Goal: Task Accomplishment & Management: Manage account settings

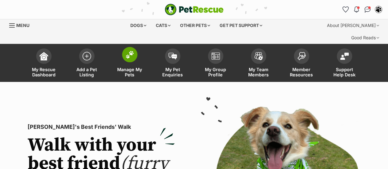
click at [131, 51] on img at bounding box center [129, 55] width 9 height 8
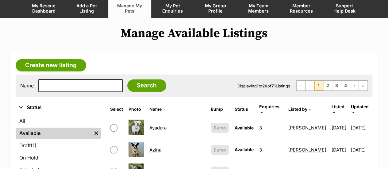
scroll to position [64, 0]
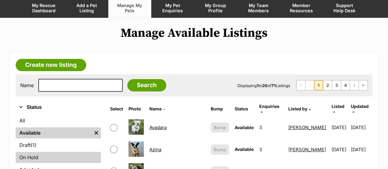
click at [36, 152] on link "On Hold" at bounding box center [58, 157] width 85 height 11
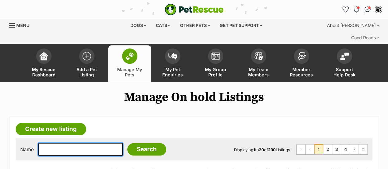
click at [65, 143] on input "text" at bounding box center [80, 149] width 84 height 13
type input "waldorf"
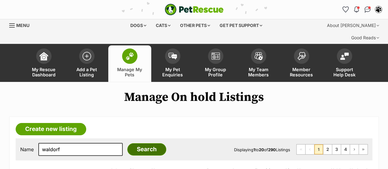
click at [129, 143] on input "Search" at bounding box center [146, 149] width 39 height 12
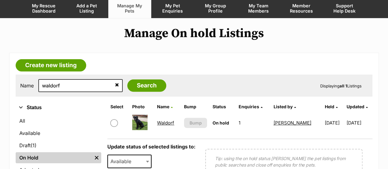
scroll to position [64, 0]
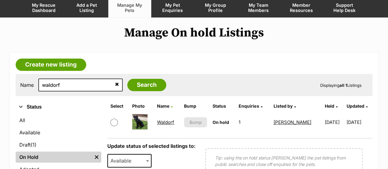
click at [165, 116] on td "Waldorf" at bounding box center [168, 122] width 26 height 21
click at [163, 119] on link "Waldorf" at bounding box center [165, 122] width 17 height 6
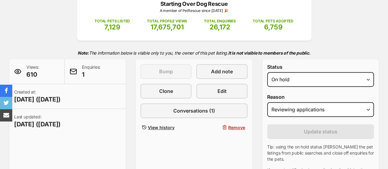
scroll to position [104, 0]
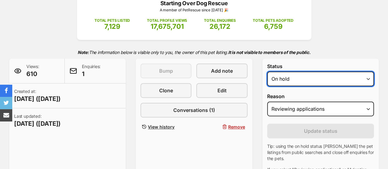
click at [322, 71] on select "Draft - not available as listing has enquires Available On hold Adopted" at bounding box center [320, 78] width 107 height 15
select select "active"
click at [267, 71] on select "Draft - not available as listing has enquires Available On hold Adopted" at bounding box center [320, 78] width 107 height 15
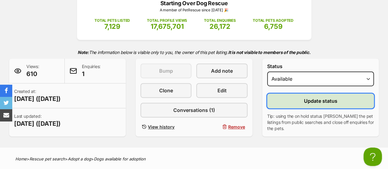
click at [321, 97] on span "Update status" at bounding box center [320, 100] width 33 height 7
